Goal: Task Accomplishment & Management: Manage account settings

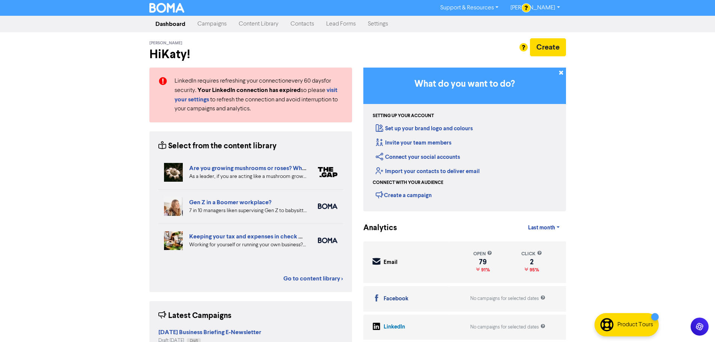
click at [106, 142] on div "Support & Resources Video Tutorials FAQ & Guides Marketing Education Katy Day L…" at bounding box center [357, 171] width 715 height 342
click at [602, 163] on div "Support & Resources Video Tutorials FAQ & Guides Marketing Education Katy Day L…" at bounding box center [357, 171] width 715 height 342
click at [225, 22] on link "Campaigns" at bounding box center [211, 24] width 41 height 15
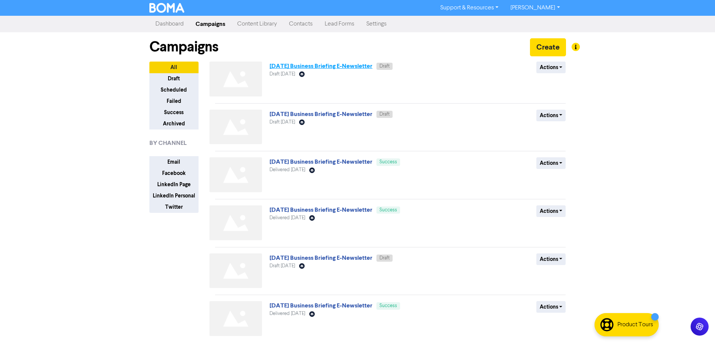
click at [322, 69] on link "[DATE] Business Briefing E-Newsletter" at bounding box center [320, 66] width 103 height 8
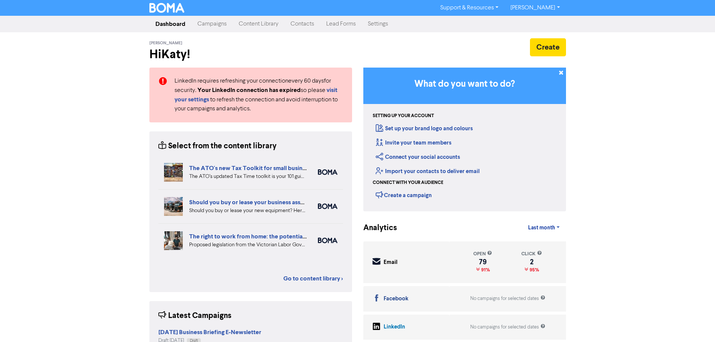
click at [217, 23] on link "Campaigns" at bounding box center [211, 24] width 41 height 15
click at [218, 23] on link "Campaigns" at bounding box center [211, 24] width 41 height 15
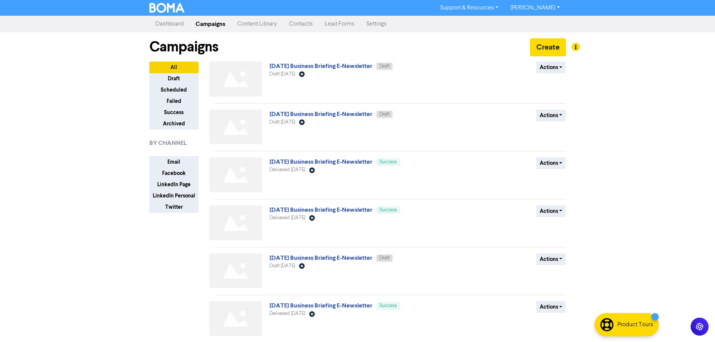
click at [302, 68] on link "[DATE] Business Briefing E-Newsletter" at bounding box center [320, 66] width 103 height 8
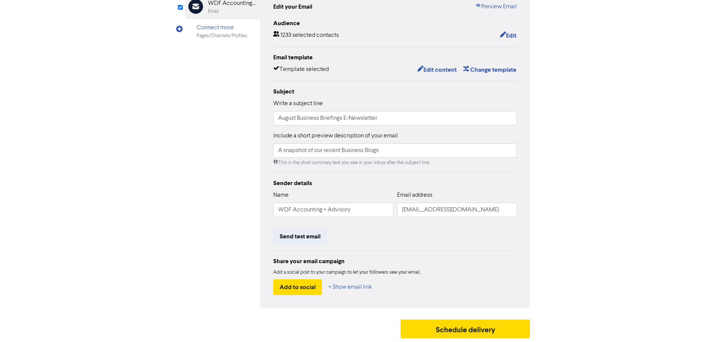
scroll to position [13, 0]
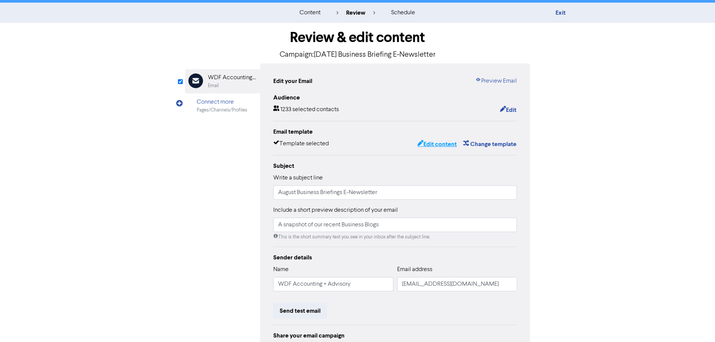
click at [426, 146] on button "Edit content" at bounding box center [437, 144] width 40 height 10
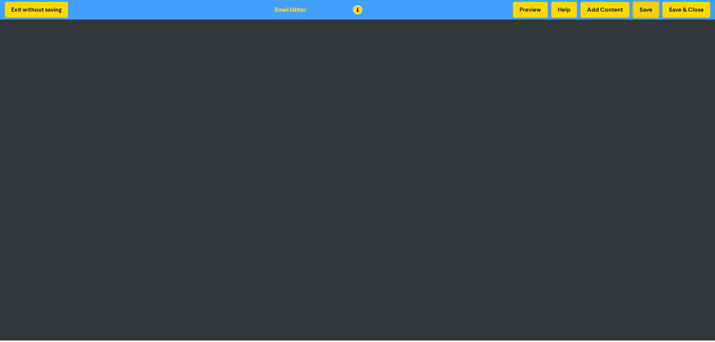
click at [650, 12] on button "Save" at bounding box center [646, 10] width 26 height 16
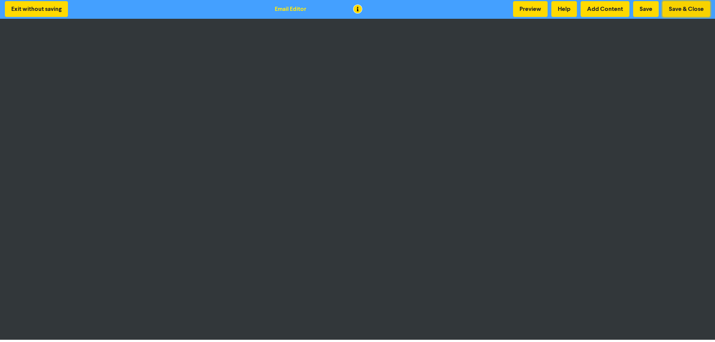
click at [683, 11] on button "Save & Close" at bounding box center [686, 9] width 48 height 16
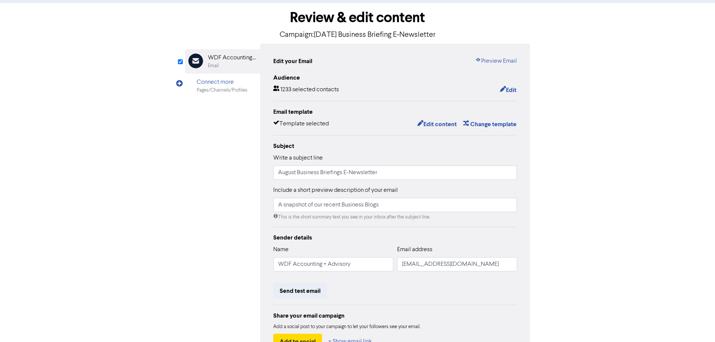
scroll to position [88, 0]
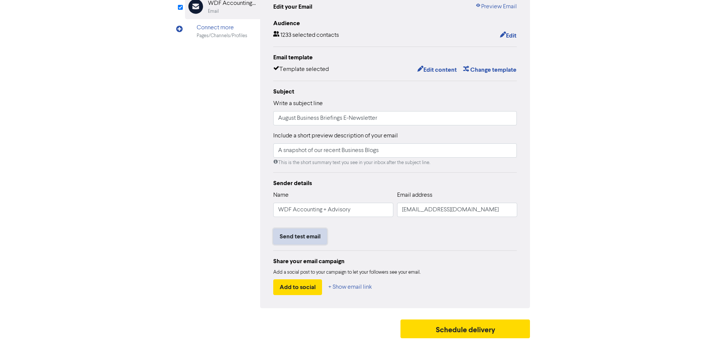
click at [320, 239] on button "Send test email" at bounding box center [300, 237] width 54 height 16
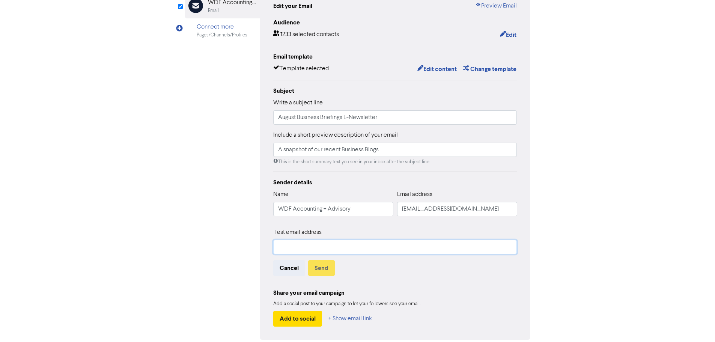
click at [319, 245] on input "text" at bounding box center [395, 247] width 244 height 14
type input "[EMAIL_ADDRESS][DOMAIN_NAME]"
click at [323, 272] on button "Send" at bounding box center [321, 268] width 27 height 16
